Goal: Navigation & Orientation: Find specific page/section

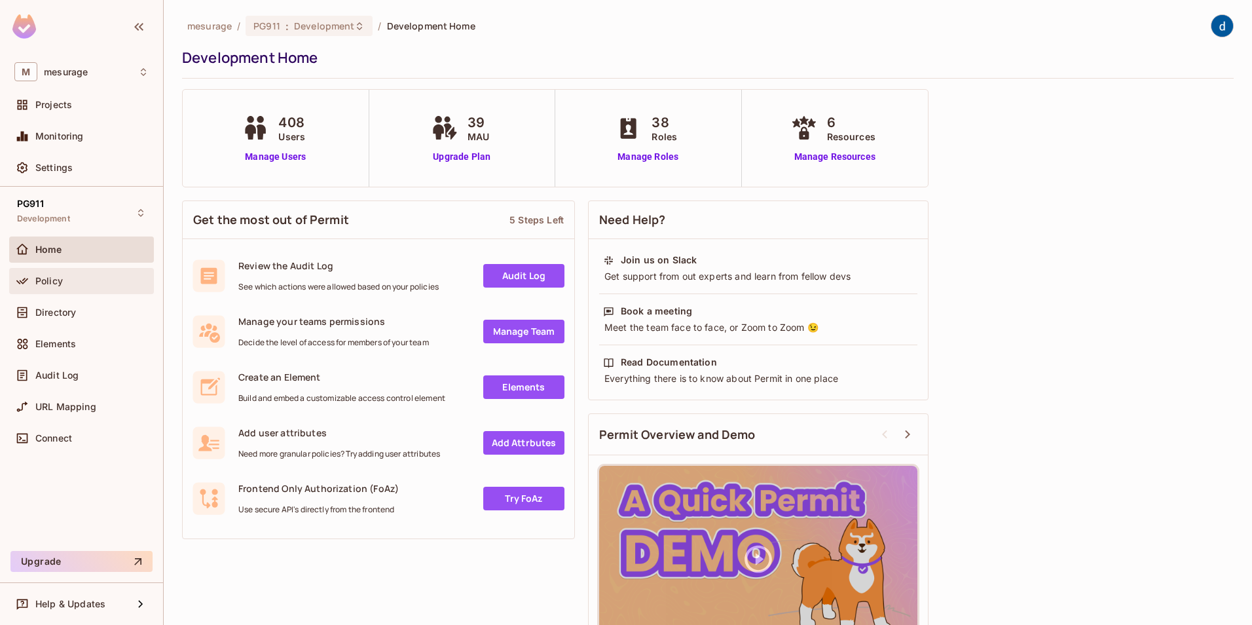
click at [50, 283] on span "Policy" at bounding box center [49, 281] width 28 height 10
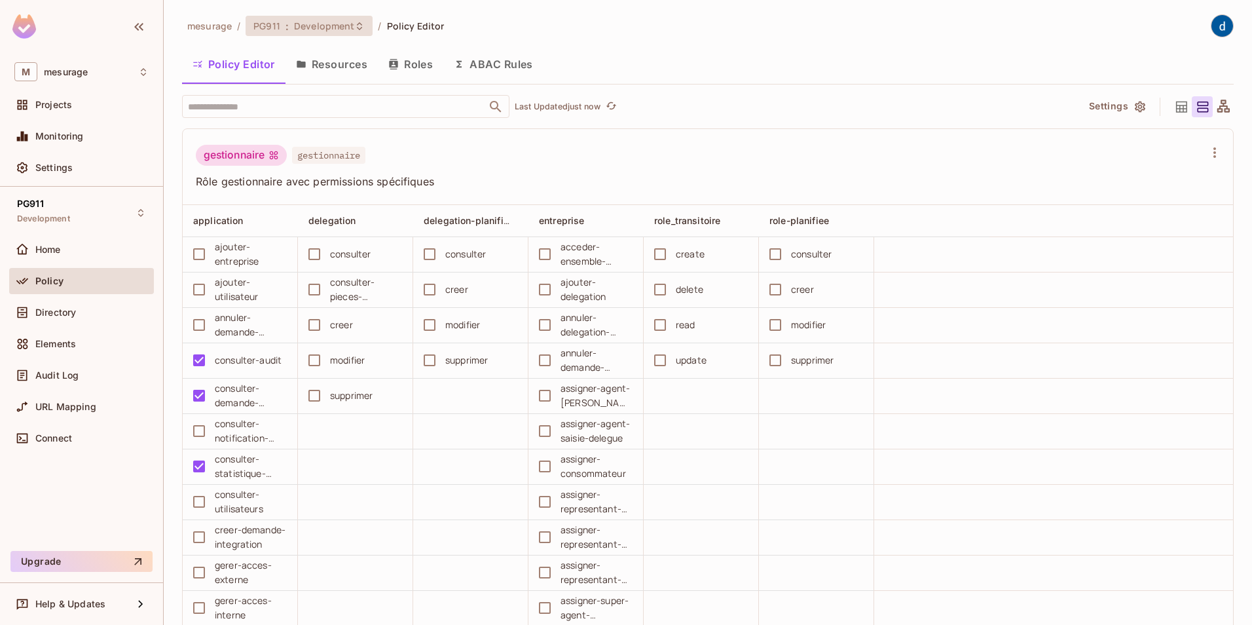
click at [330, 24] on span "Development" at bounding box center [324, 26] width 60 height 12
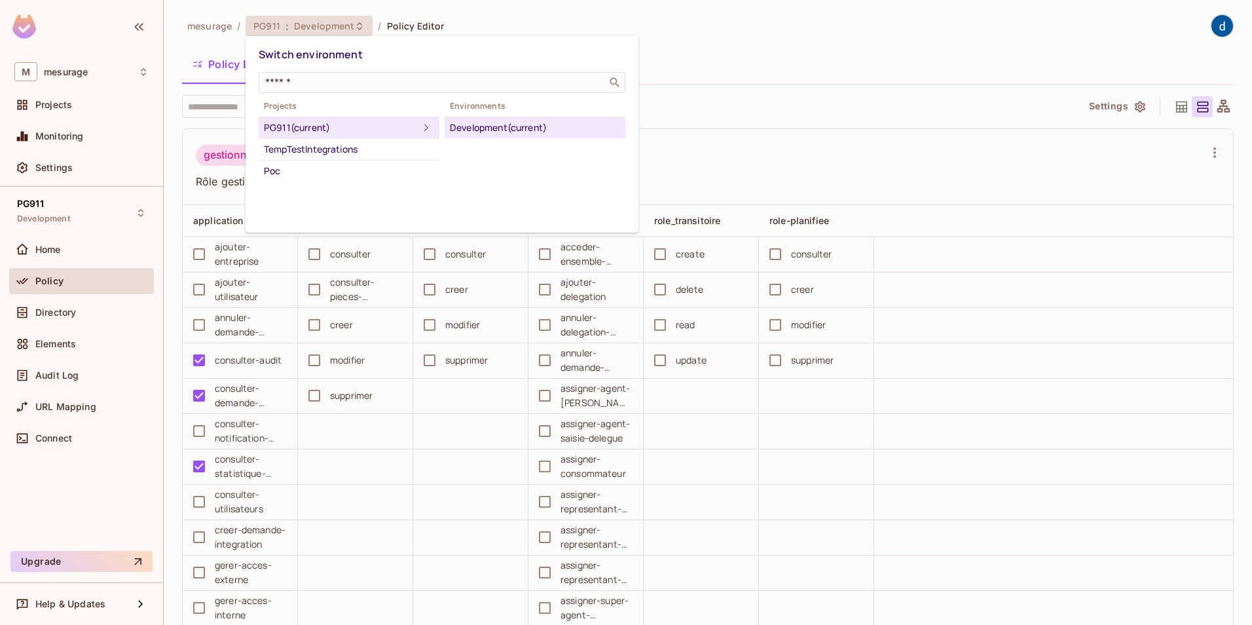
click at [330, 24] on div at bounding box center [626, 312] width 1252 height 625
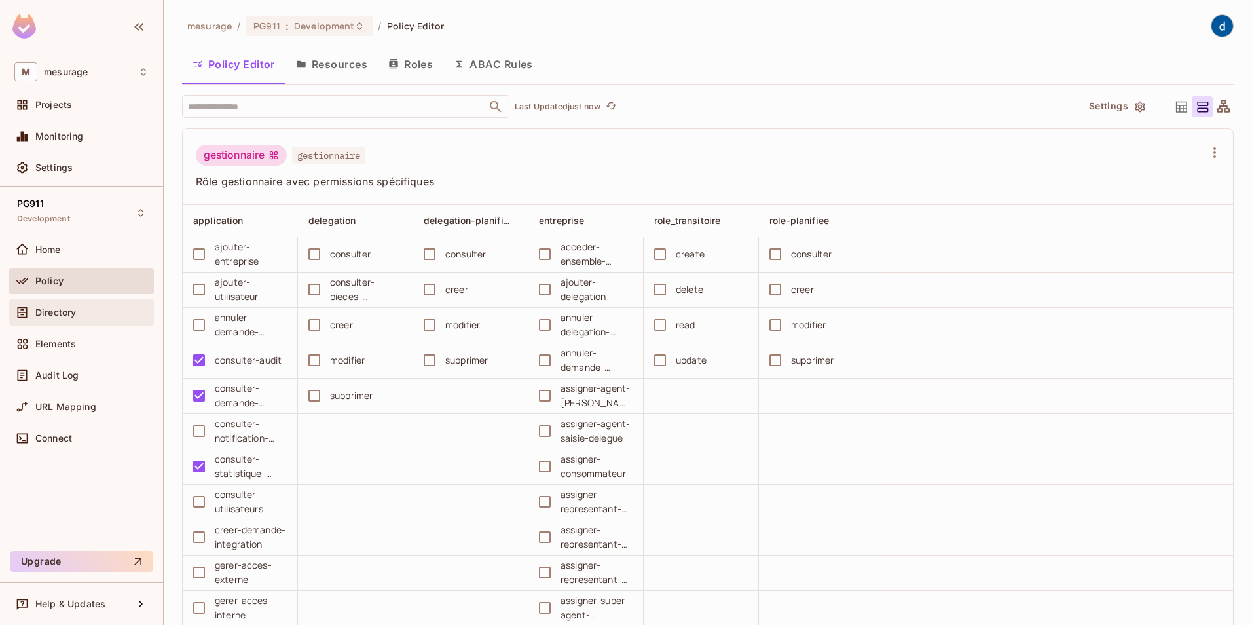
click at [73, 316] on span "Directory" at bounding box center [55, 312] width 41 height 10
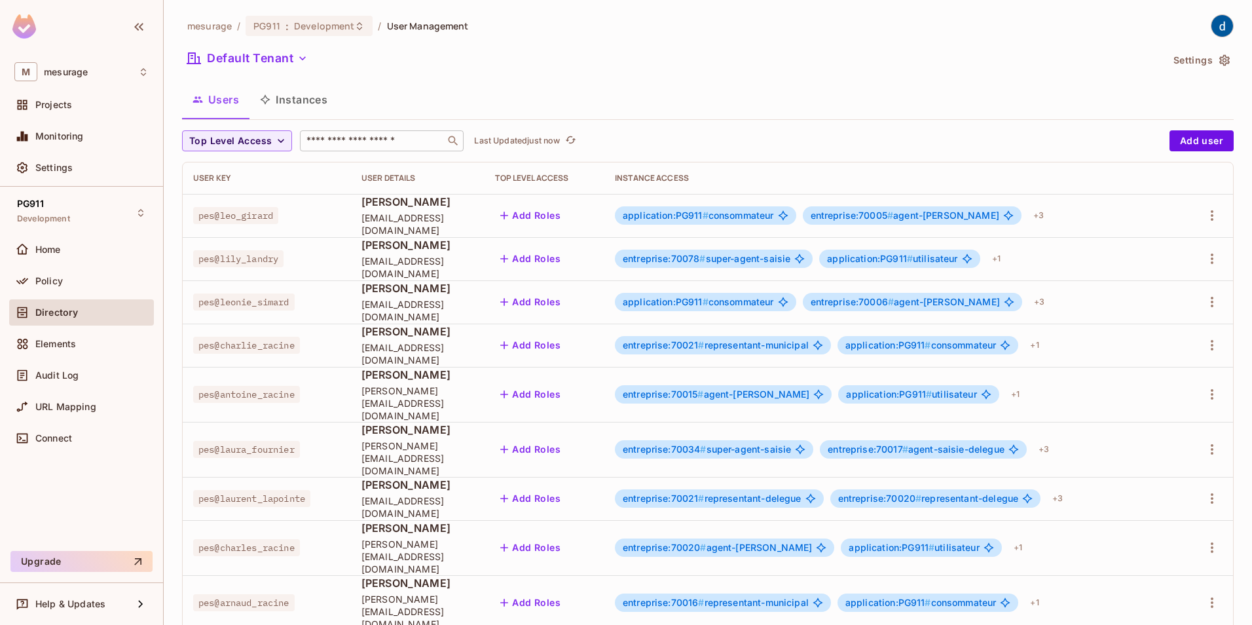
click at [375, 137] on input "text" at bounding box center [373, 140] width 138 height 13
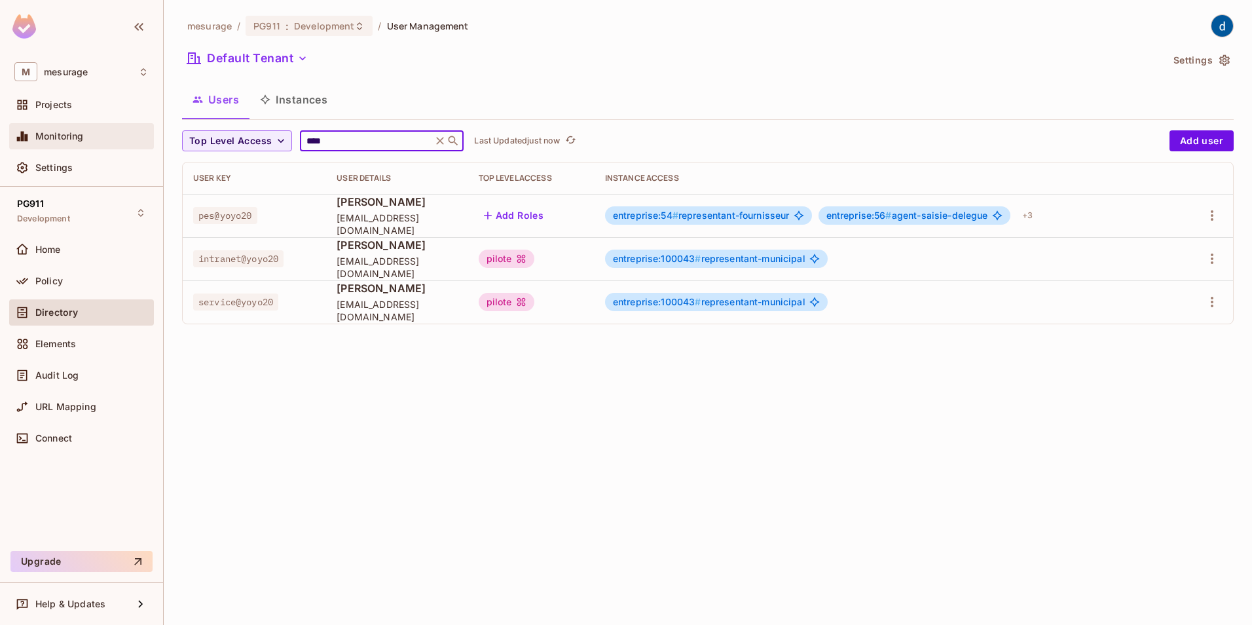
type input "****"
click at [88, 132] on div "Monitoring" at bounding box center [91, 136] width 113 height 10
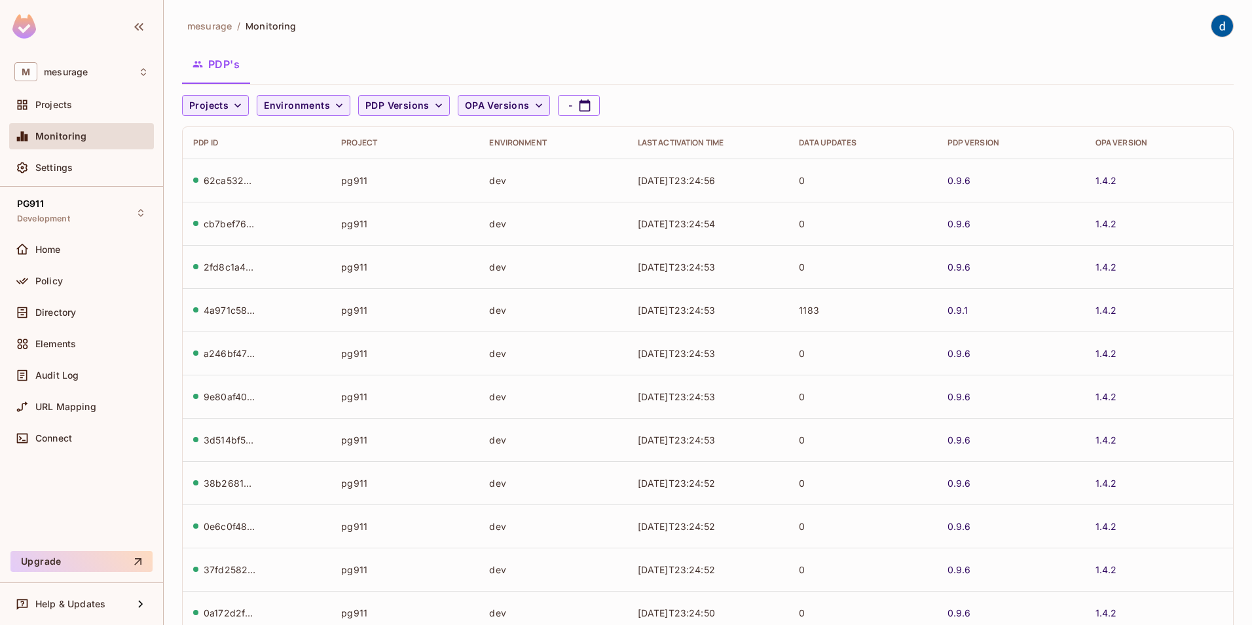
click at [705, 221] on td "[DATE]T23:24:54" at bounding box center [708, 223] width 162 height 43
click at [62, 103] on span "Projects" at bounding box center [53, 105] width 37 height 10
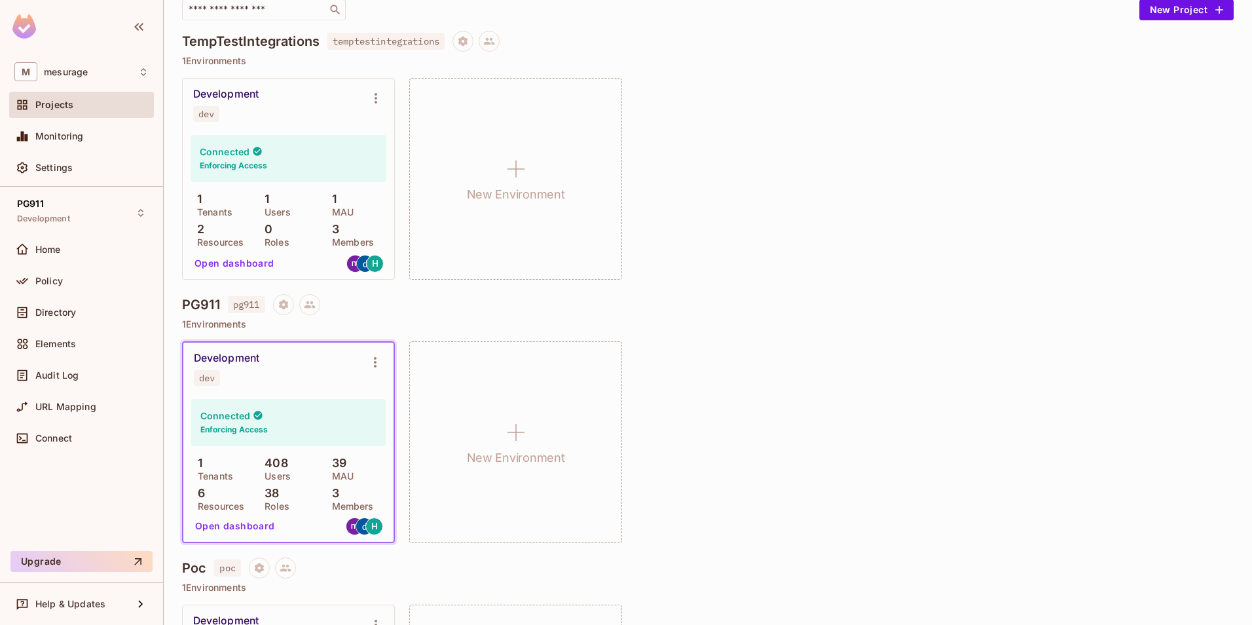
scroll to position [131, 0]
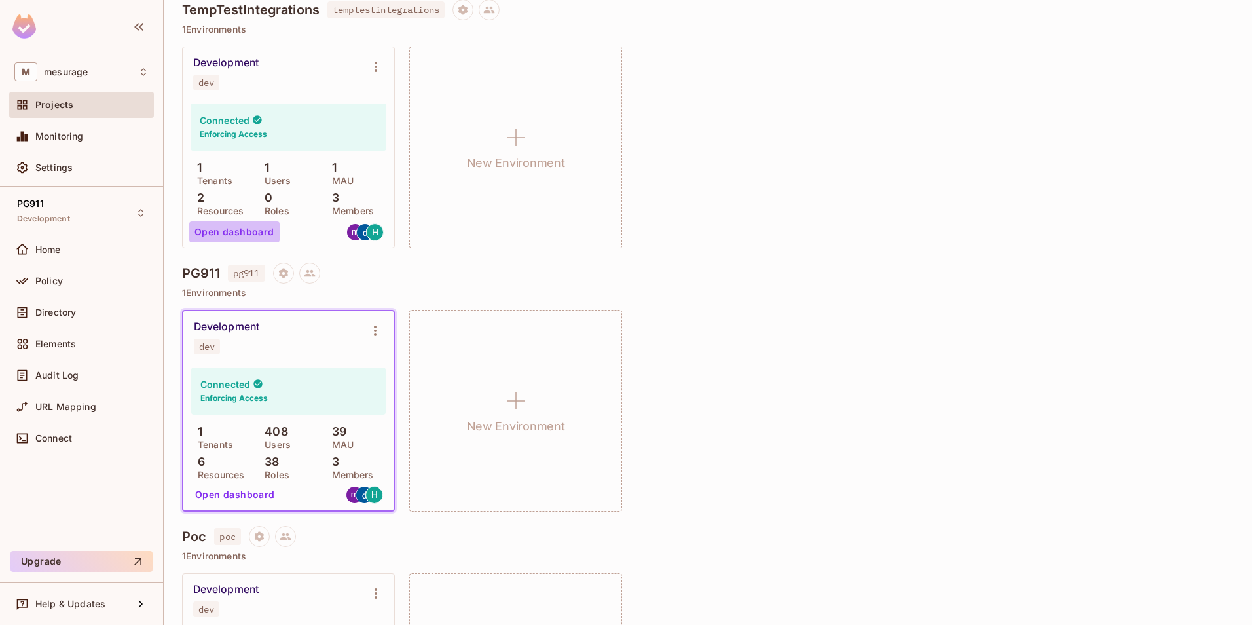
click at [249, 234] on button "Open dashboard" at bounding box center [234, 231] width 90 height 21
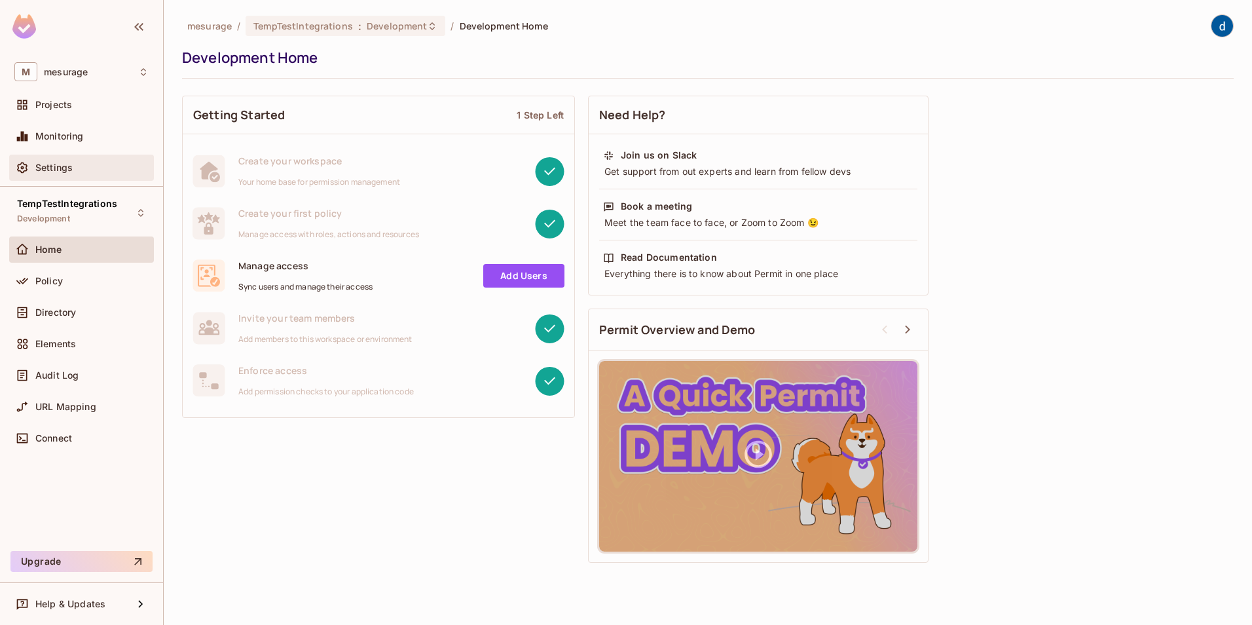
click at [60, 162] on span "Settings" at bounding box center [53, 167] width 37 height 10
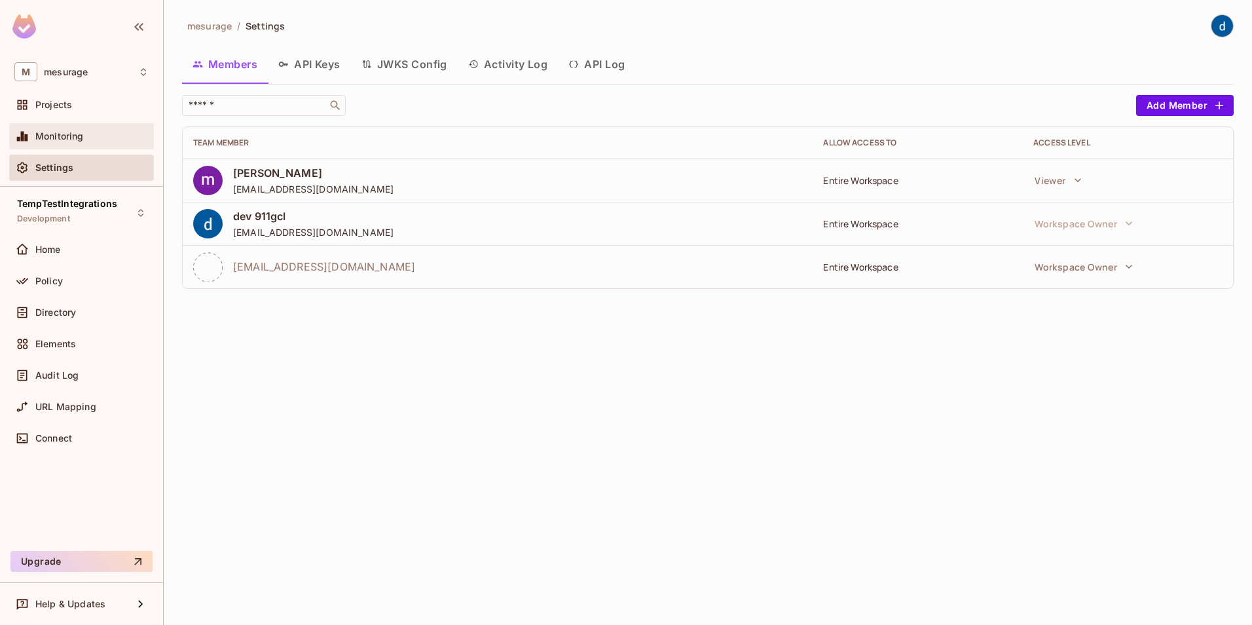
click at [65, 138] on span "Monitoring" at bounding box center [59, 136] width 48 height 10
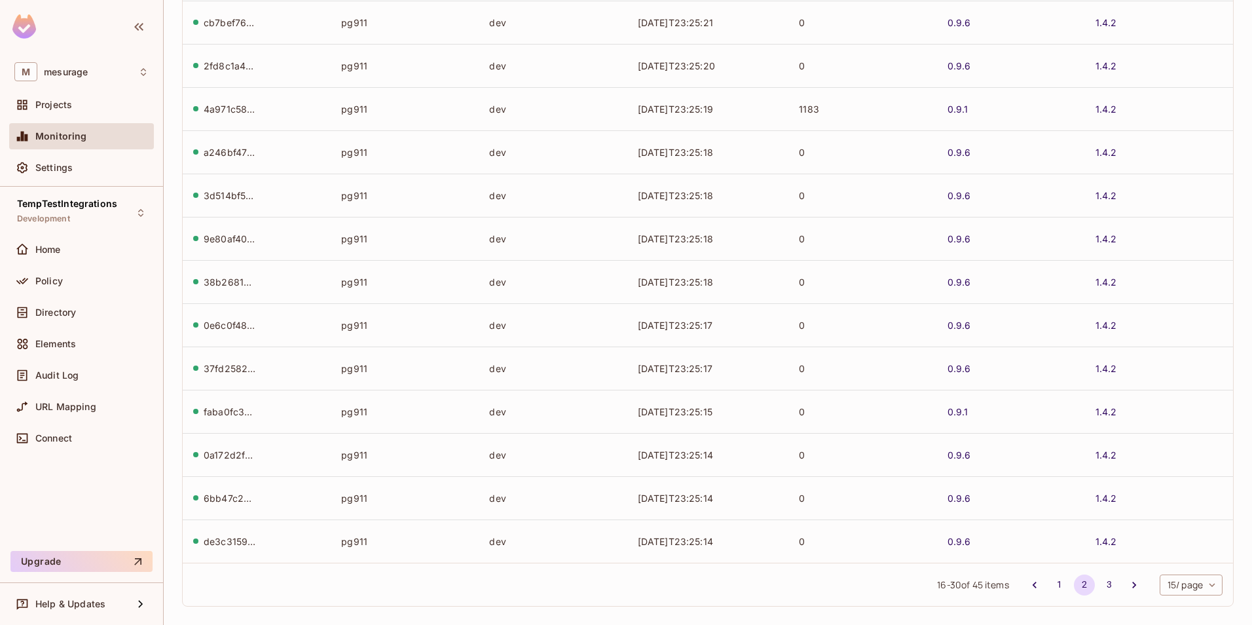
scroll to position [255, 0]
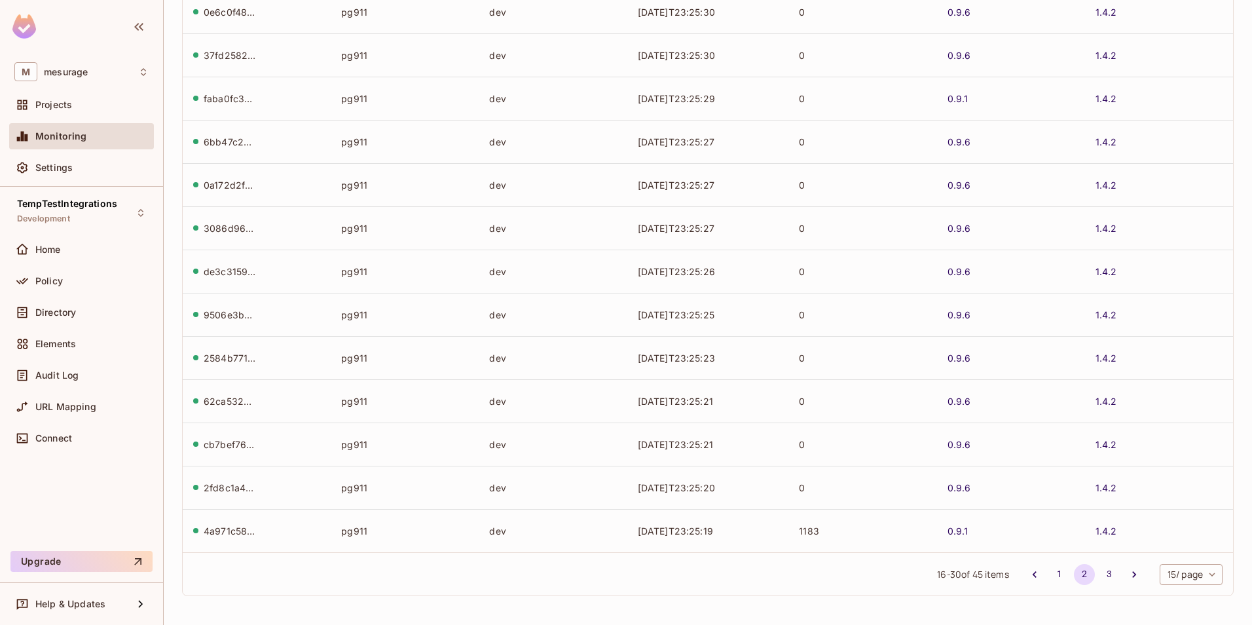
click at [718, 377] on td "[DATE]T23:25:23" at bounding box center [708, 357] width 162 height 43
click at [223, 361] on div "2584b771-30b5-4264-9b2a-64b1256864c3" at bounding box center [230, 358] width 52 height 12
click at [1049, 572] on button "1" at bounding box center [1059, 574] width 21 height 21
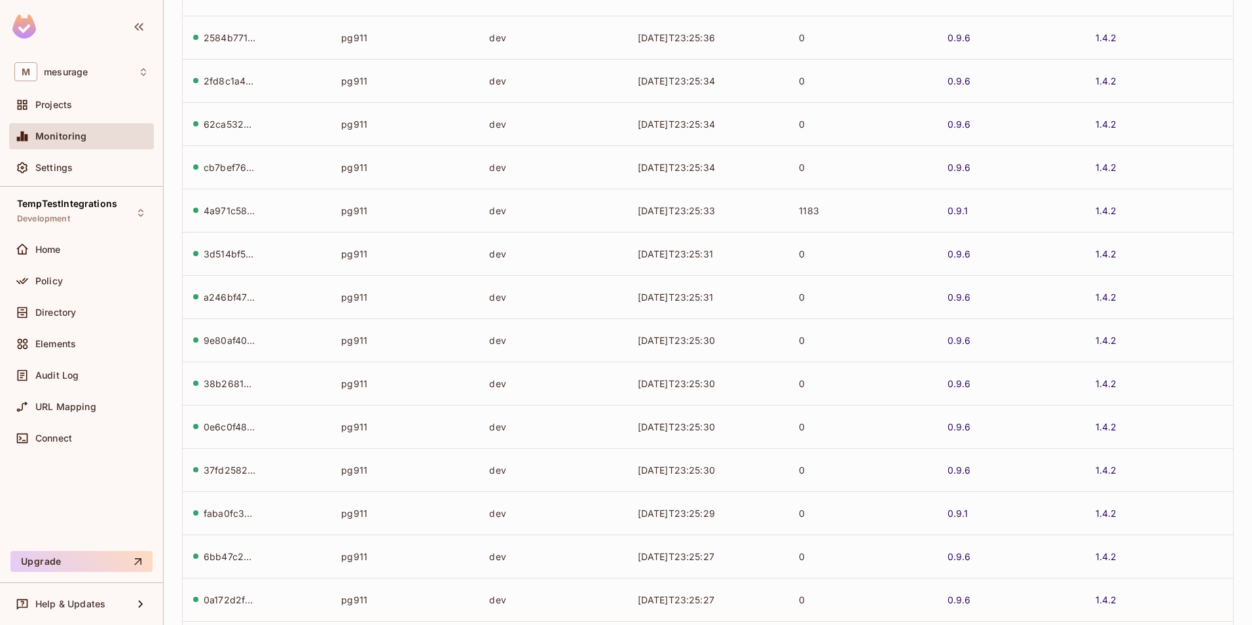
scroll to position [0, 0]
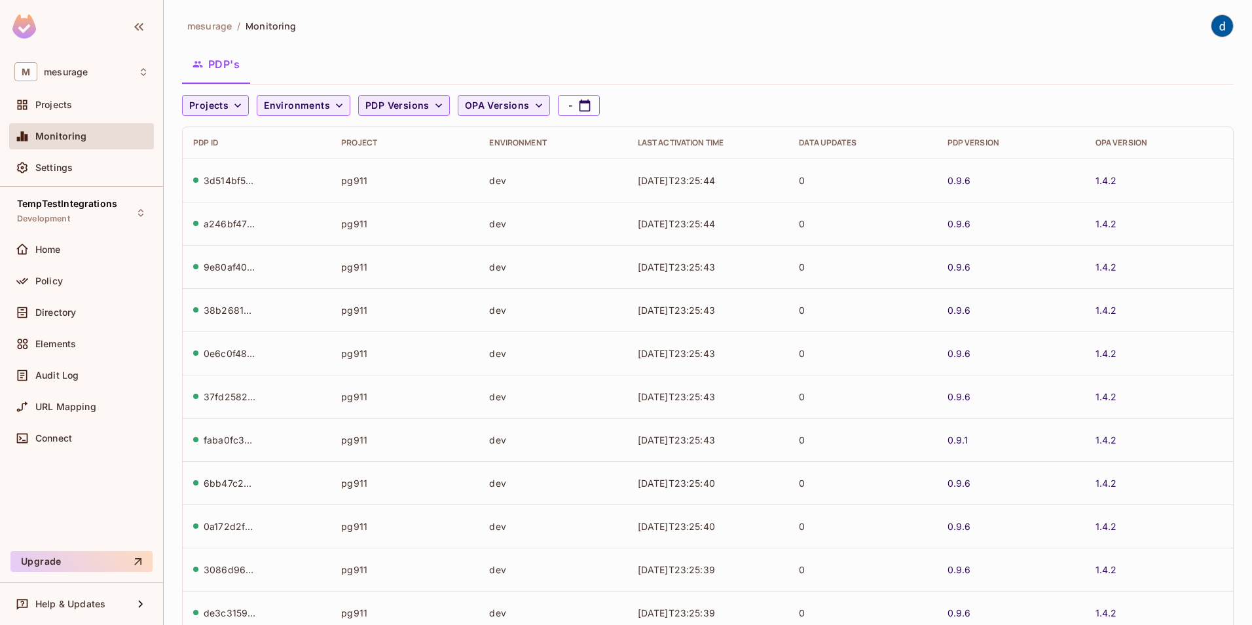
click at [439, 104] on icon "button" at bounding box center [438, 105] width 13 height 13
click at [439, 104] on div at bounding box center [626, 312] width 1252 height 625
click at [506, 103] on span "OPA Versions" at bounding box center [497, 106] width 65 height 16
click at [506, 103] on div at bounding box center [626, 312] width 1252 height 625
